Goal: Transaction & Acquisition: Purchase product/service

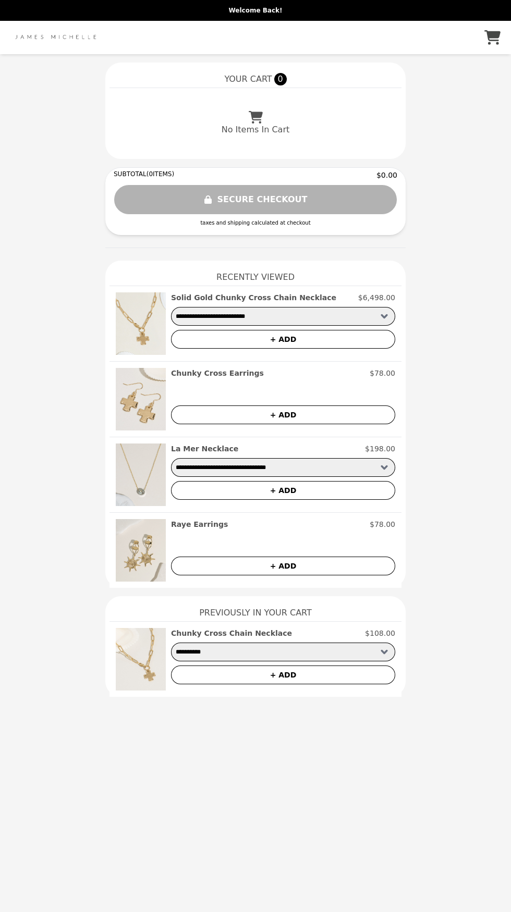
click at [315, 449] on div "La Mer Necklace $198.00" at bounding box center [283, 448] width 224 height 10
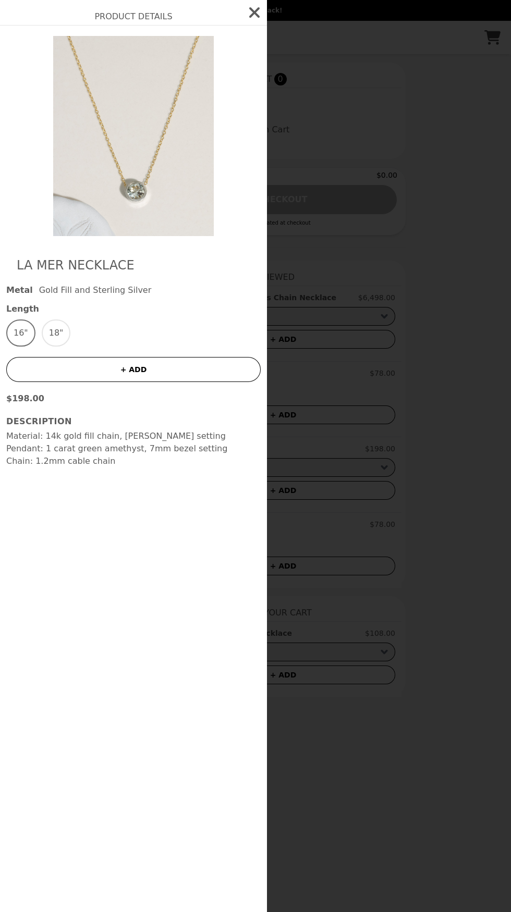
click at [337, 522] on div "Product Details La Mer Necklace Metal Gold Fill and Sterling Silver Length 16" …" at bounding box center [255, 456] width 511 height 912
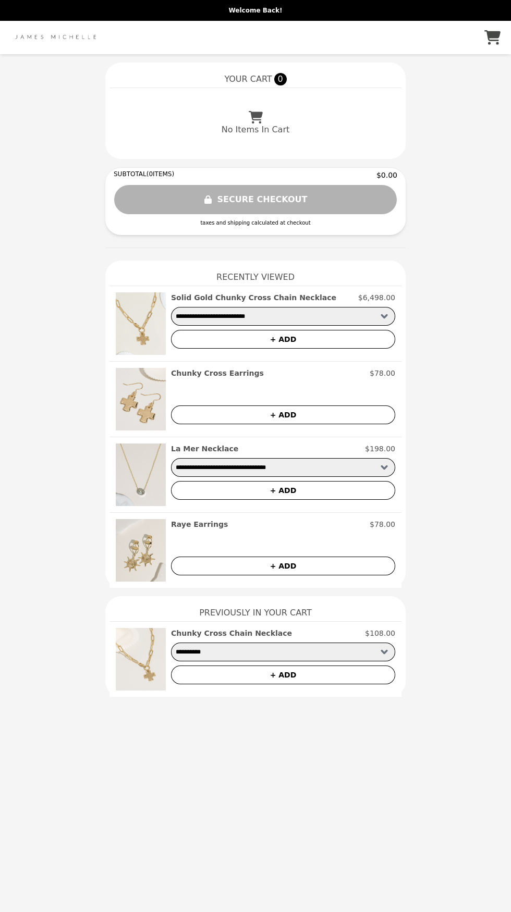
click at [335, 335] on button "+ ADD" at bounding box center [283, 339] width 224 height 19
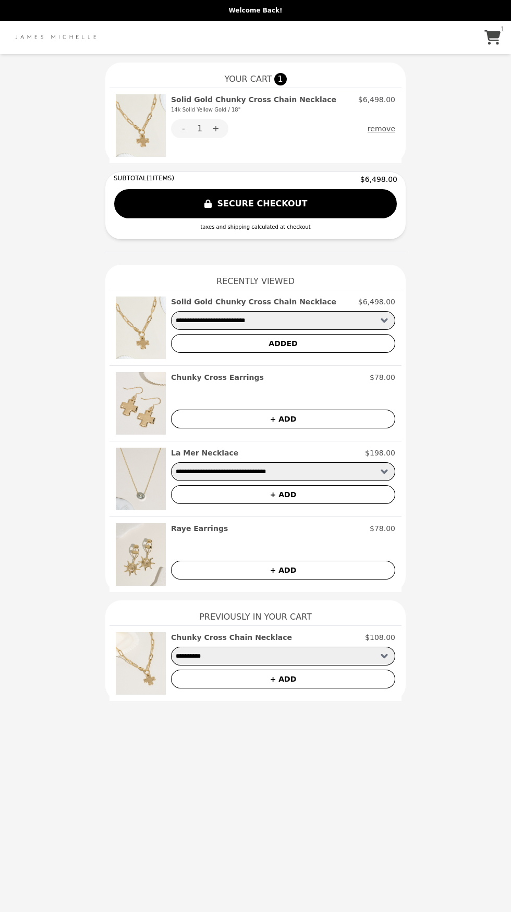
click at [269, 341] on button "ADDED" at bounding box center [283, 343] width 224 height 19
click at [270, 321] on select "**********" at bounding box center [283, 320] width 224 height 19
click at [351, 136] on div "- 2 + remove" at bounding box center [283, 128] width 224 height 19
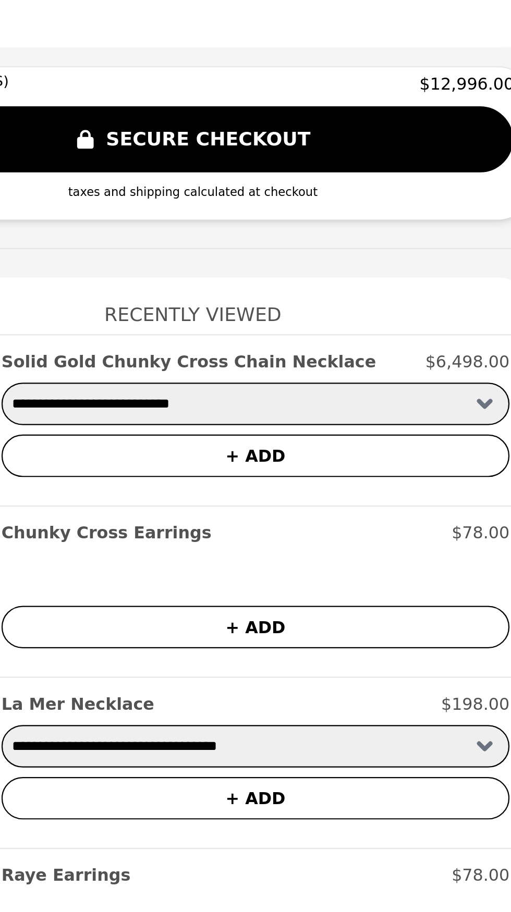
click at [307, 281] on h1 "Recently Viewed" at bounding box center [255, 277] width 292 height 25
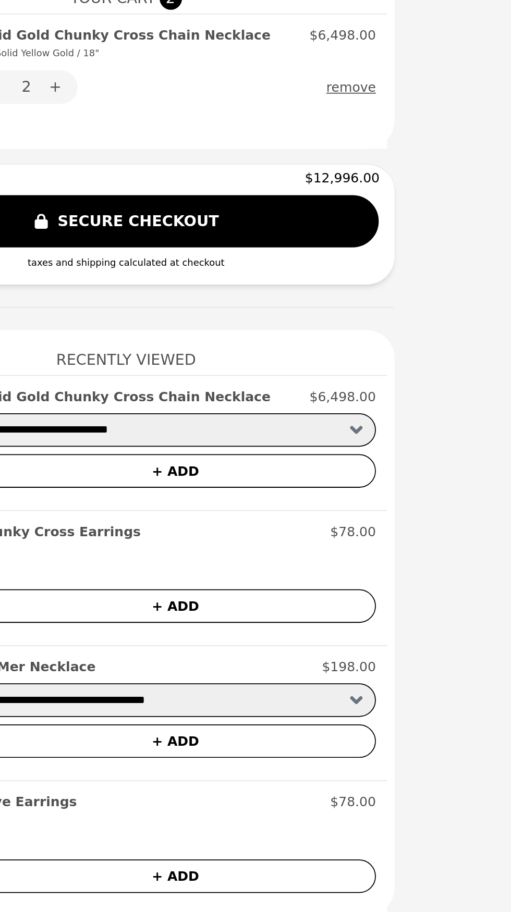
click at [385, 323] on select "**********" at bounding box center [283, 320] width 224 height 19
select select "**********"
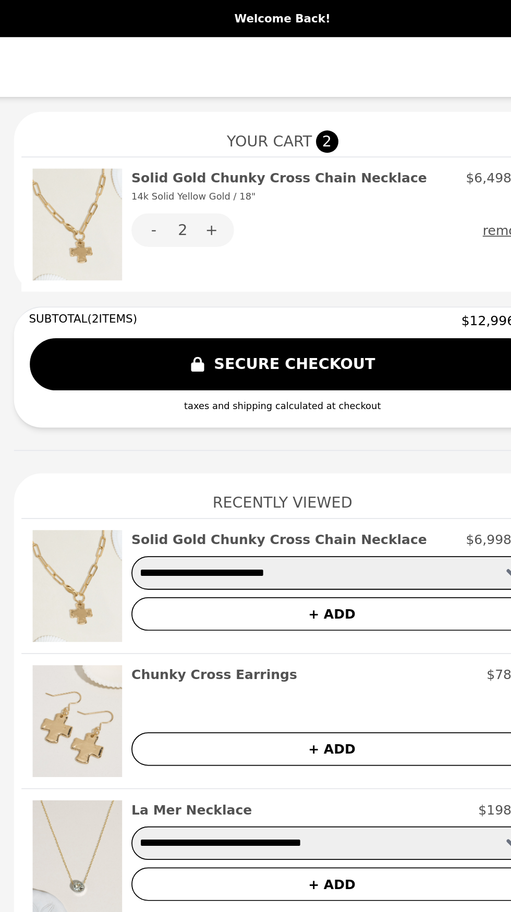
click at [217, 130] on button "+" at bounding box center [215, 128] width 25 height 19
click at [298, 102] on h2 "Solid Gold Chunky Cross Chain Necklace 14k Solid Yellow Gold / 18"" at bounding box center [253, 104] width 165 height 21
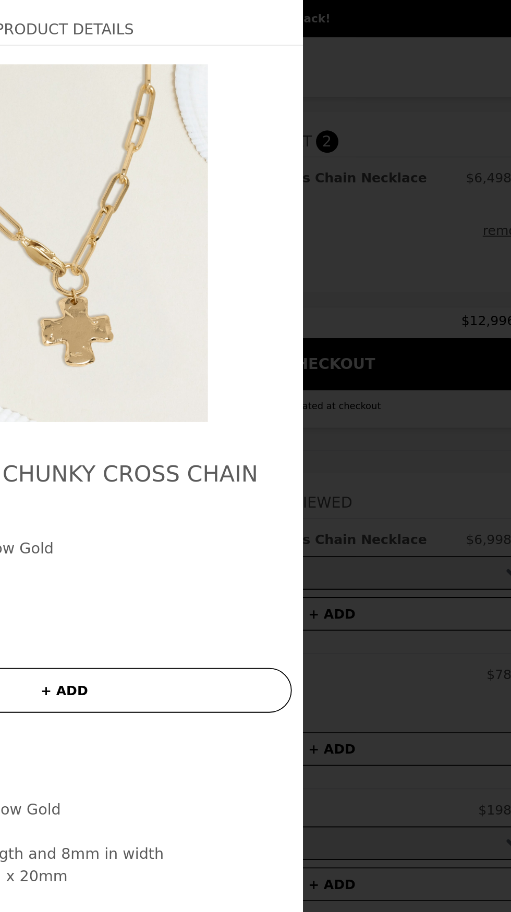
click at [269, 75] on div "Product Details Solid Gold Chunky Cross Chain Necklace Metal 14k Solid Yellow G…" at bounding box center [255, 456] width 511 height 912
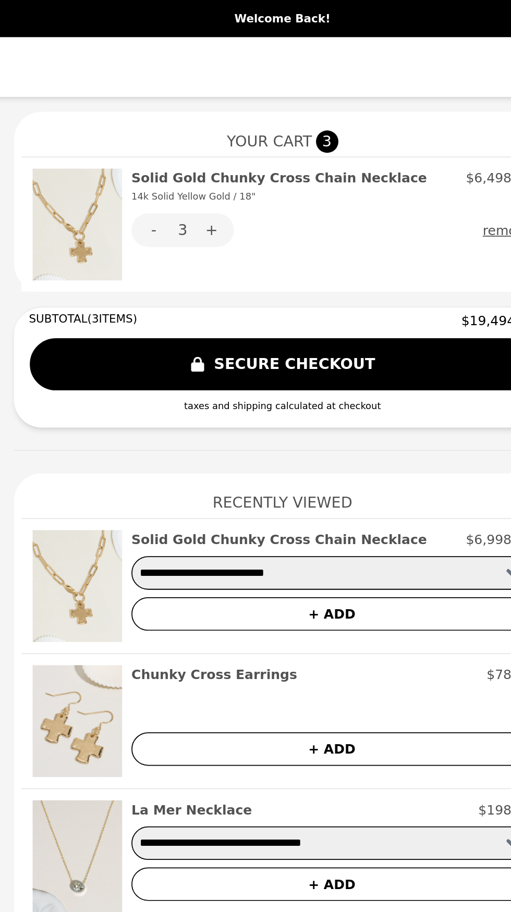
click at [283, 82] on span "3" at bounding box center [280, 79] width 13 height 13
click at [277, 81] on span "3" at bounding box center [280, 79] width 13 height 13
click at [281, 202] on button "SECURE CHECKOUT" at bounding box center [255, 204] width 283 height 30
click at [291, 205] on button "SECURE CHECKOUT" at bounding box center [255, 204] width 283 height 30
